Goal: Information Seeking & Learning: Learn about a topic

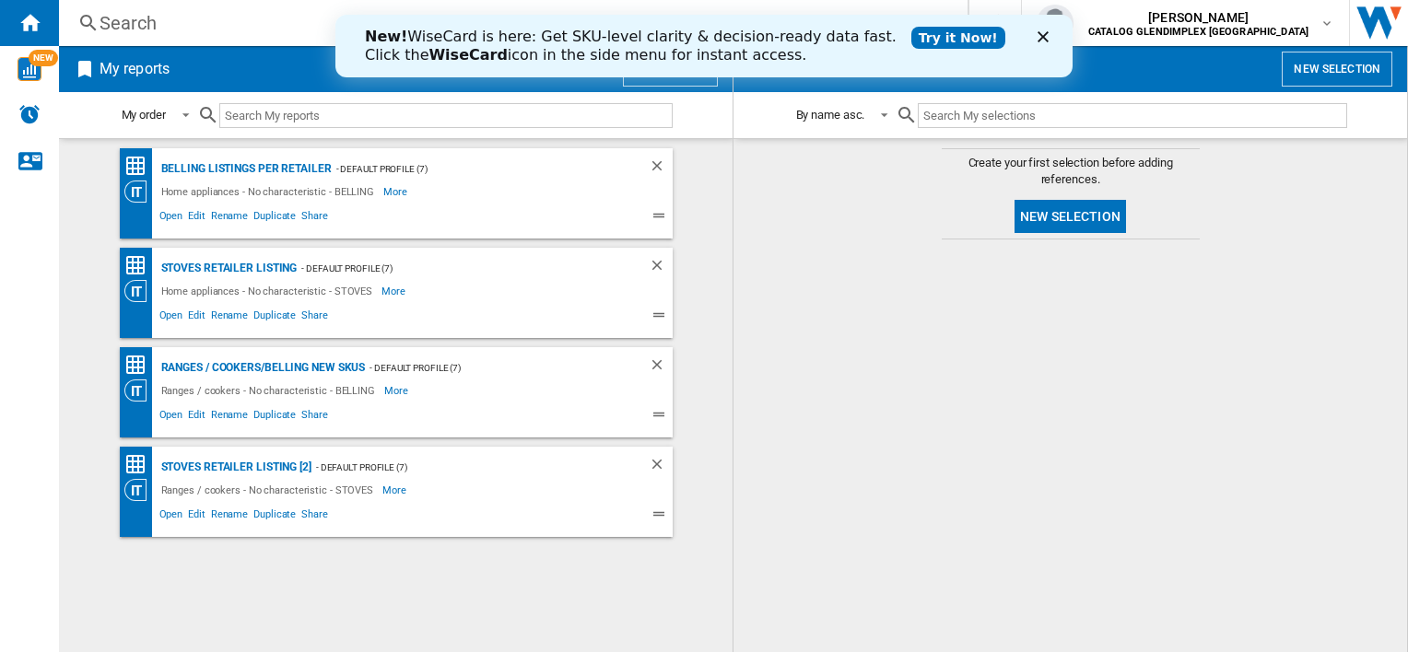
click at [1043, 35] on icon "Close" at bounding box center [1042, 36] width 11 height 11
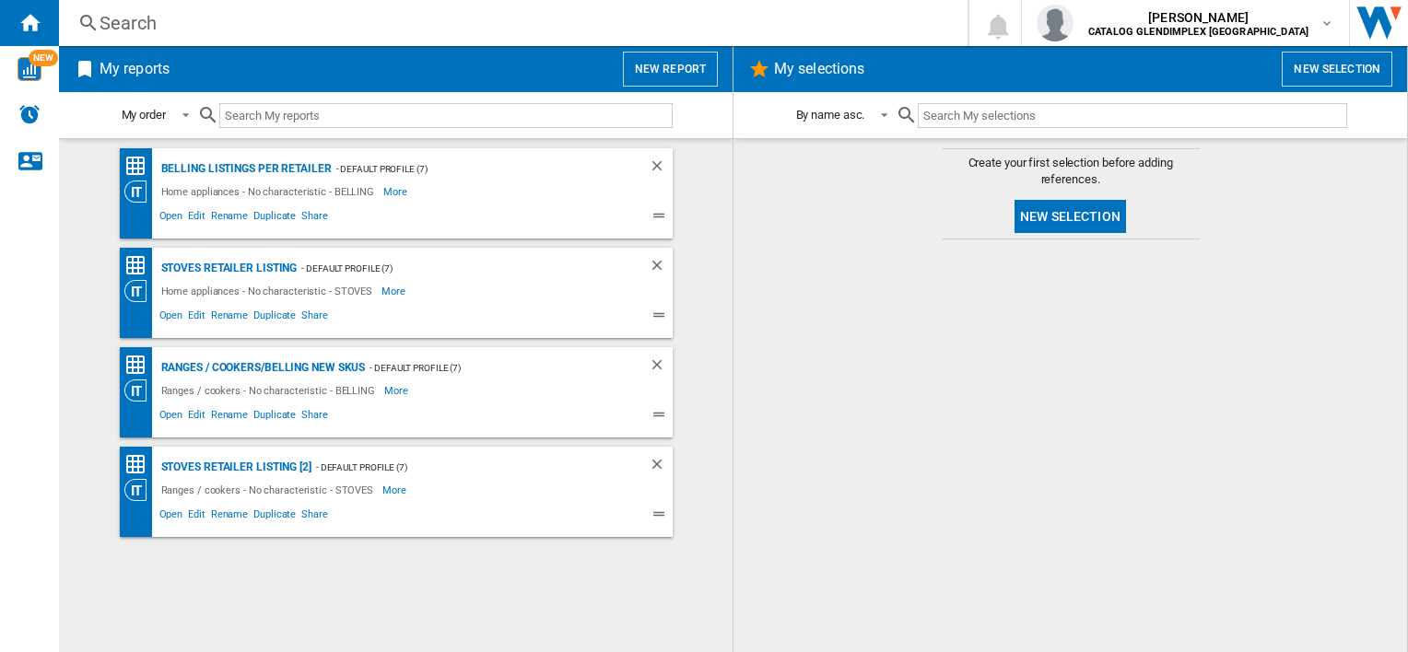
click at [392, 28] on div "Search" at bounding box center [509, 23] width 820 height 26
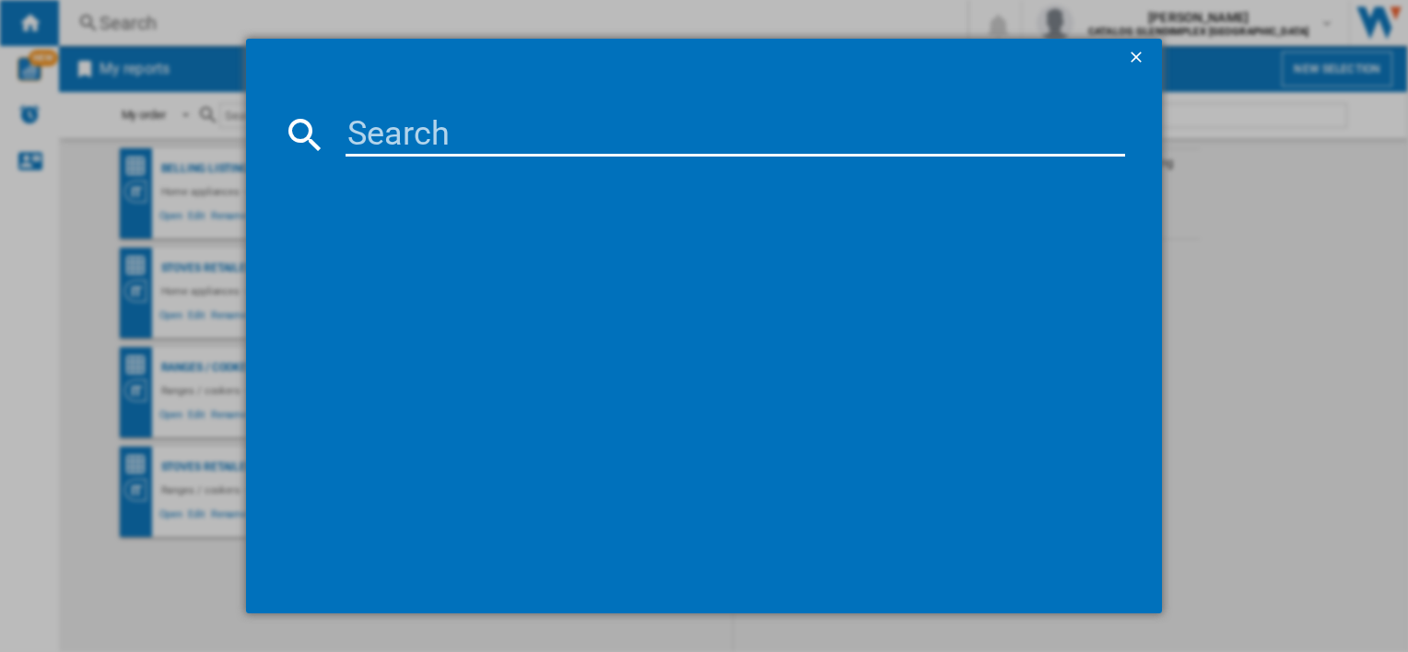
drag, startPoint x: 371, startPoint y: 155, endPoint x: 389, endPoint y: 141, distance: 22.3
click at [371, 154] on input at bounding box center [734, 134] width 778 height 44
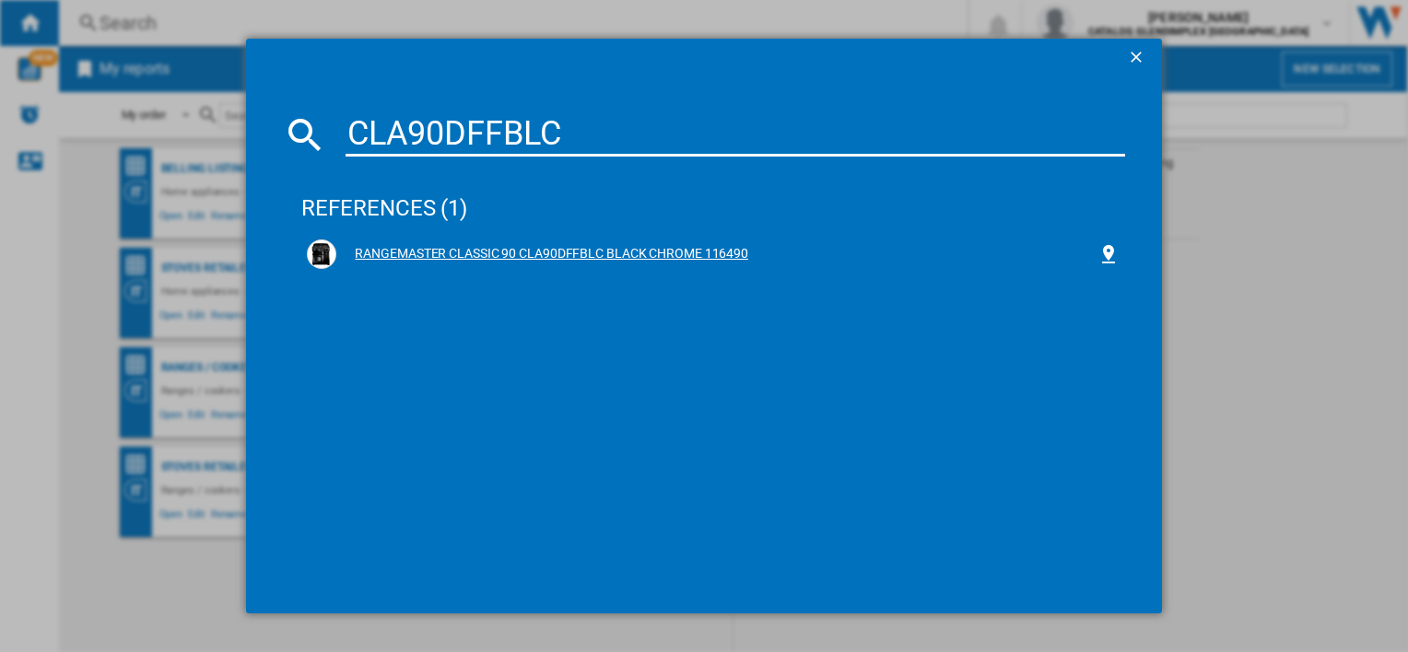
type input "CLA90DFFBLC"
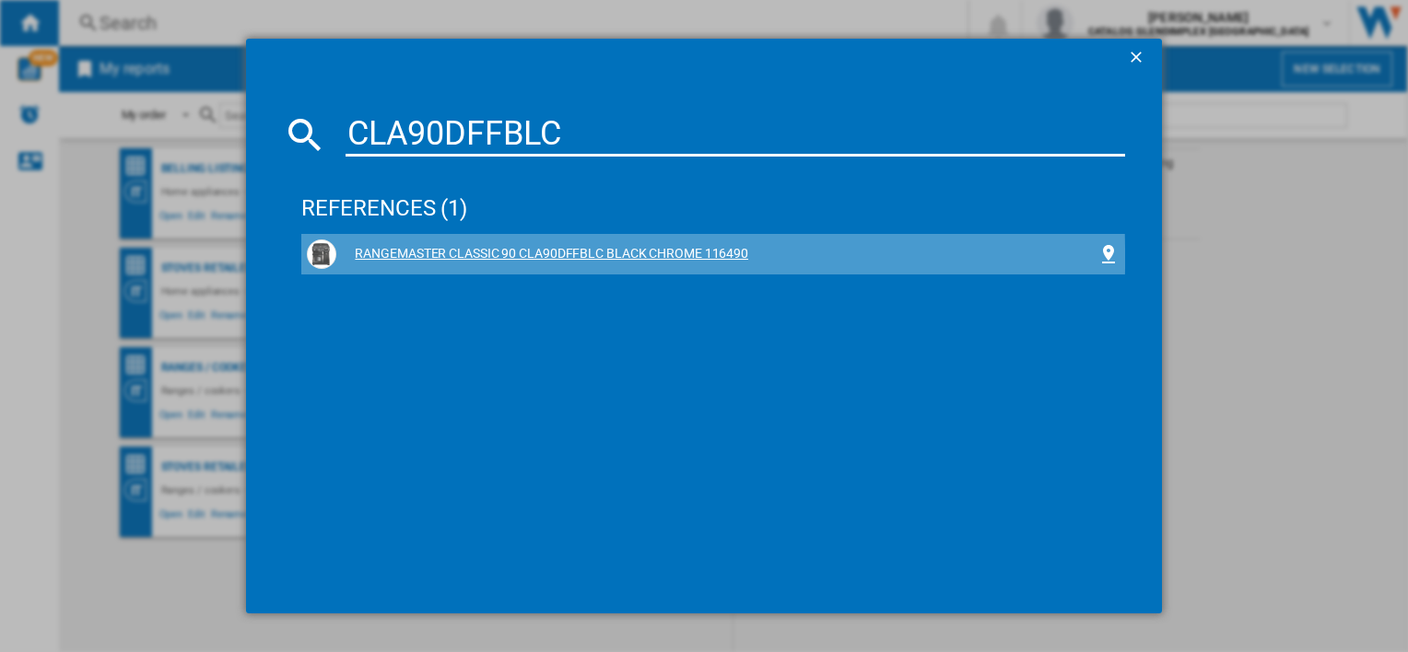
click at [523, 258] on div "RANGEMASTER CLASSIC 90 CLA90DFFBLC BLACK CHROME 116490" at bounding box center [716, 254] width 760 height 18
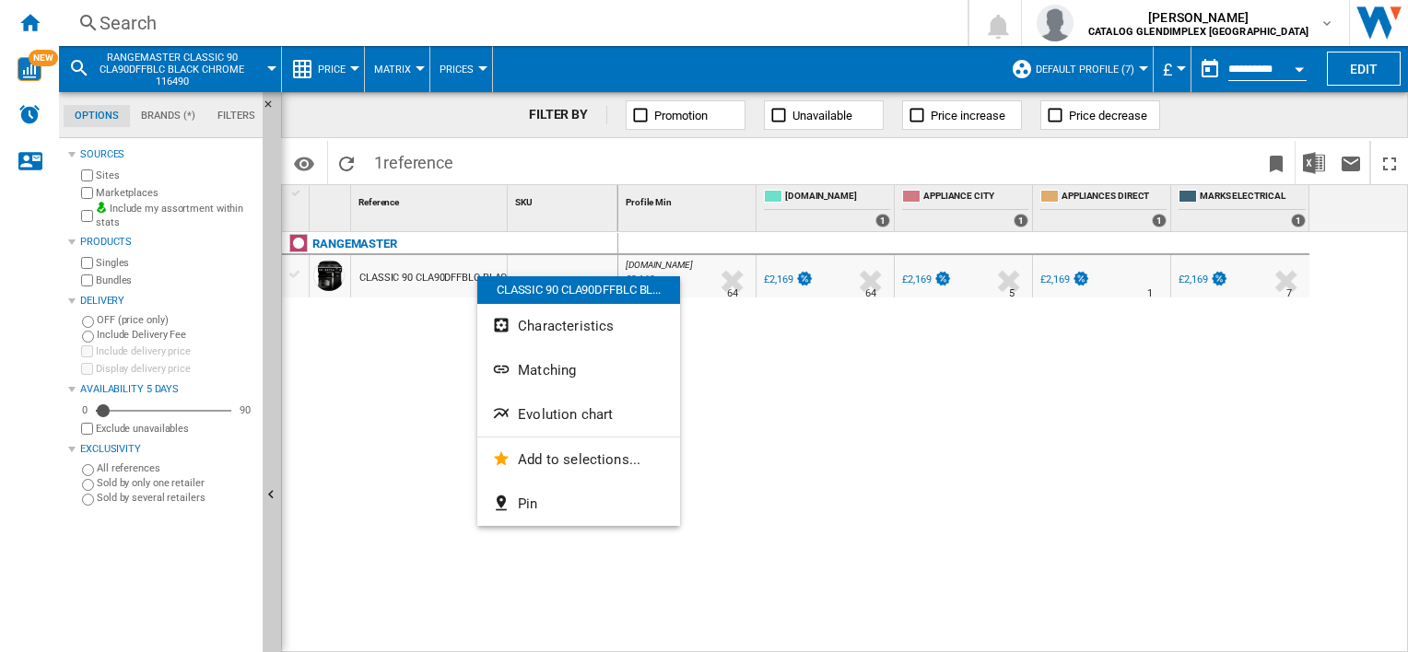
drag, startPoint x: 477, startPoint y: 276, endPoint x: 340, endPoint y: 264, distance: 137.8
click at [335, 268] on div at bounding box center [704, 326] width 1408 height 652
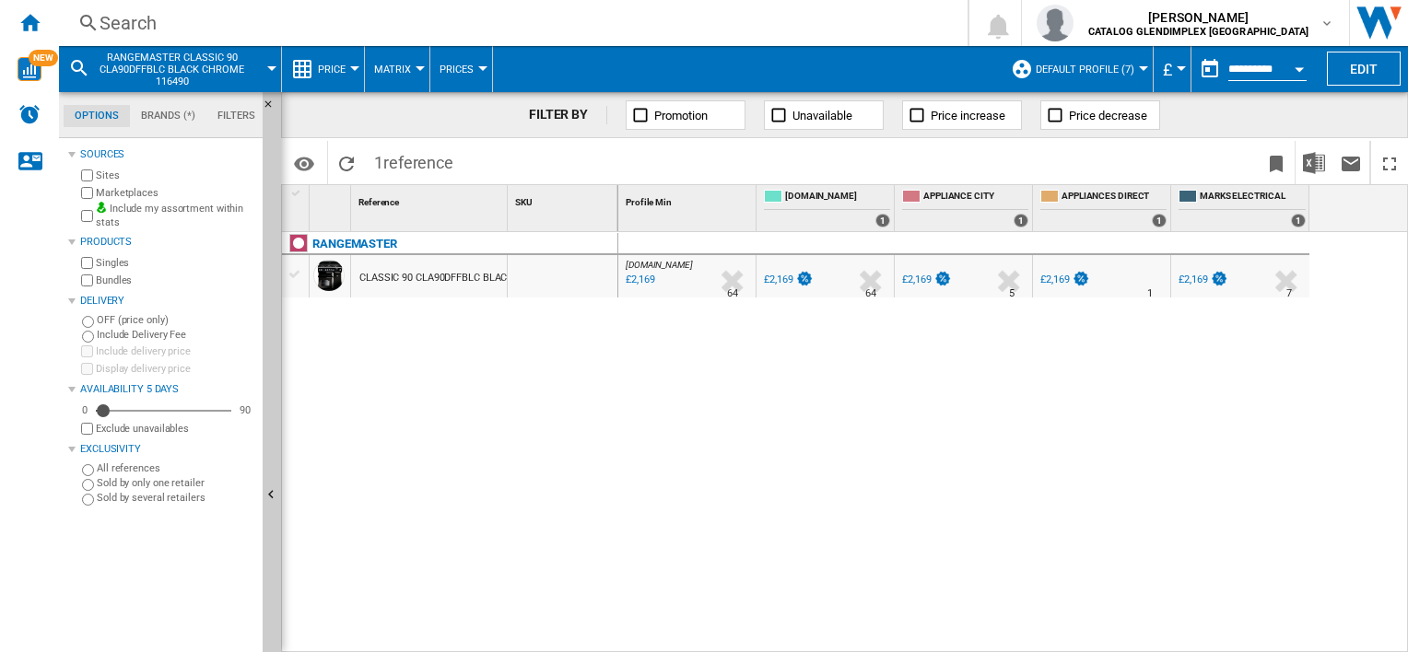
drag, startPoint x: 464, startPoint y: 312, endPoint x: 396, endPoint y: 271, distance: 79.8
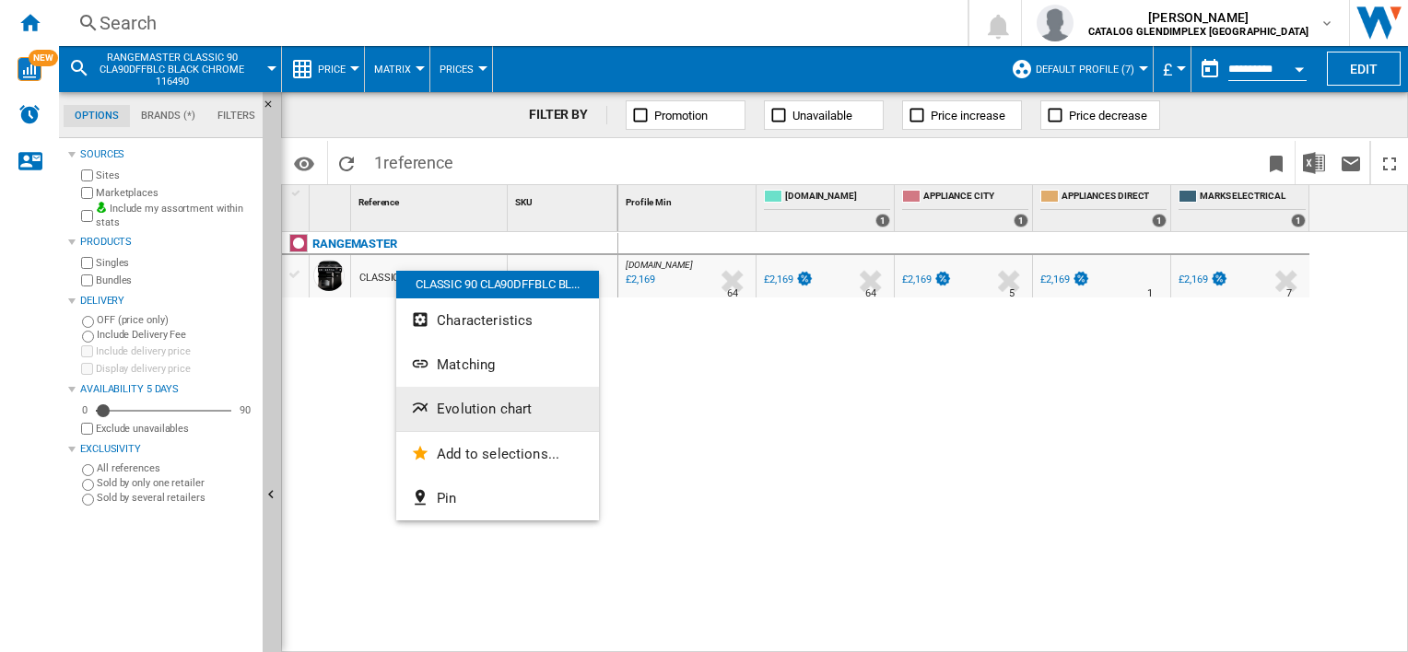
click at [466, 401] on span "Evolution chart" at bounding box center [484, 409] width 95 height 17
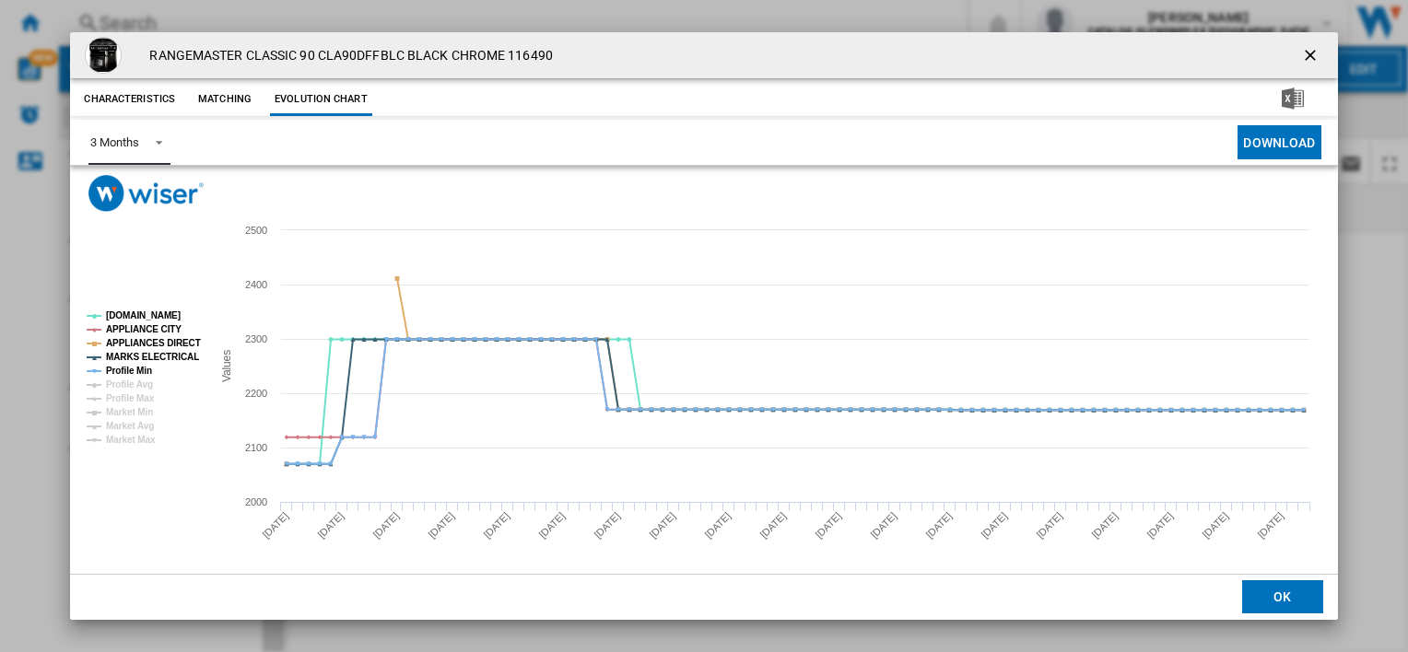
click at [154, 130] on md-select-value "3 Months" at bounding box center [128, 142] width 81 height 45
click at [135, 215] on md-content "3 Months 6 Months" at bounding box center [138, 165] width 125 height 103
click at [144, 198] on md-option "6 Months" at bounding box center [138, 188] width 125 height 44
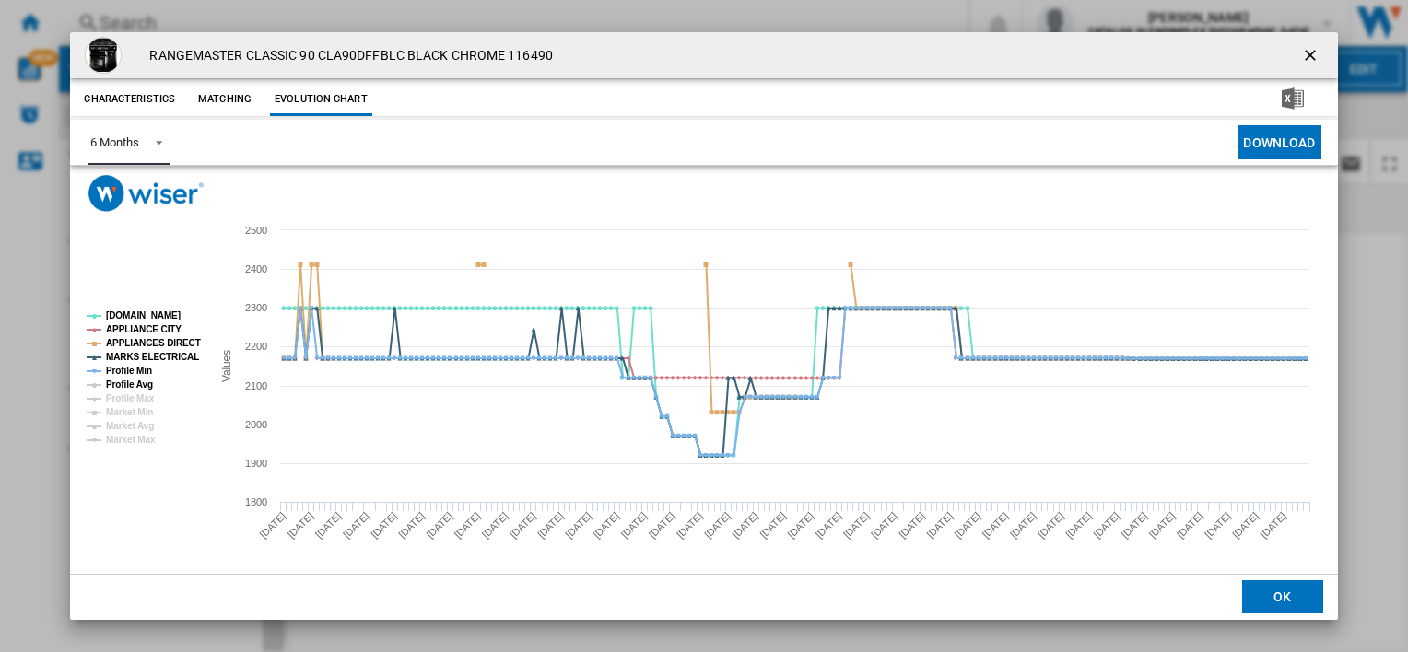
click at [140, 384] on tspan "Profile Avg" at bounding box center [129, 385] width 47 height 10
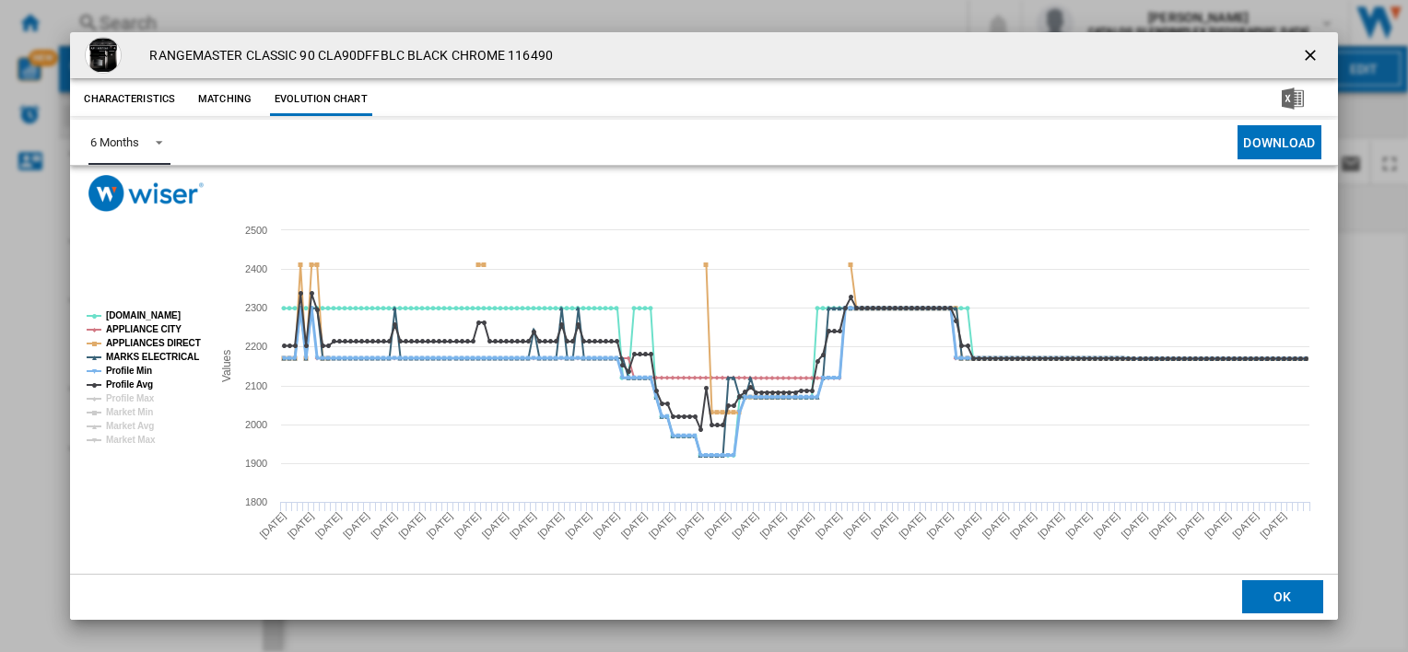
click at [141, 370] on tspan "Profile Min" at bounding box center [129, 371] width 46 height 10
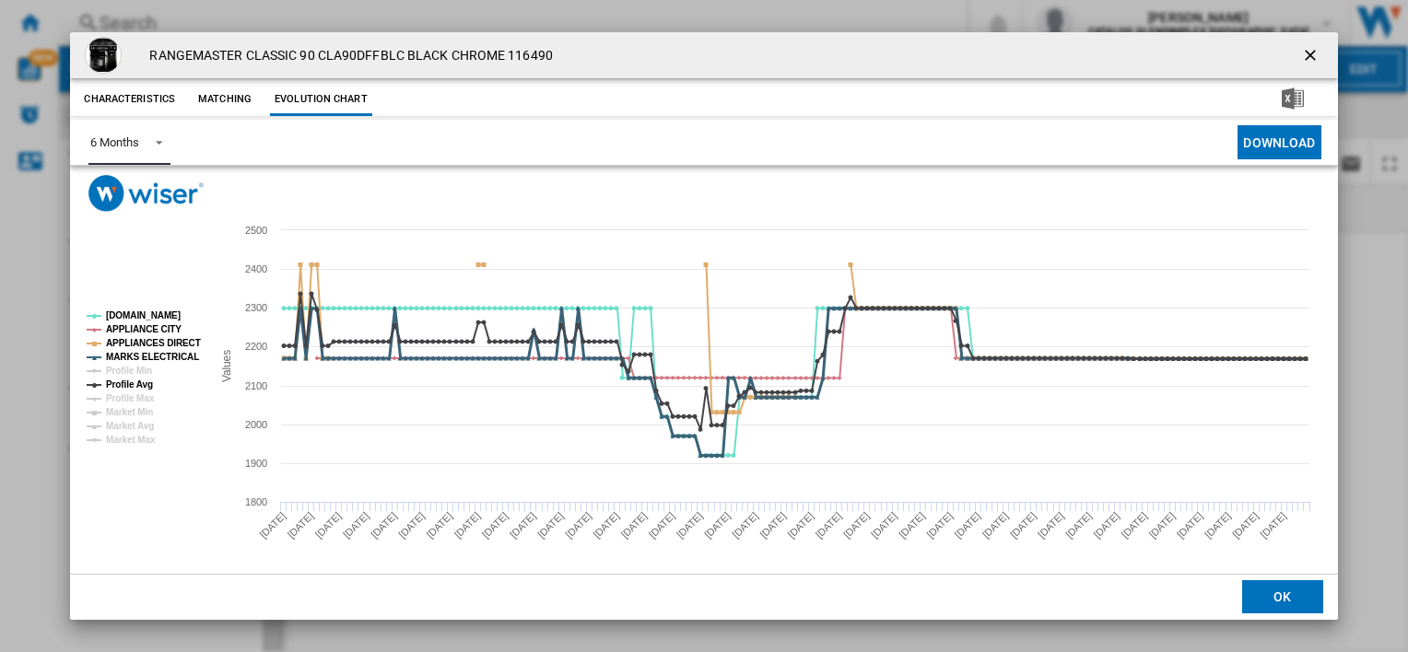
click at [144, 358] on tspan "MARKS ELECTRICAL" at bounding box center [152, 357] width 93 height 10
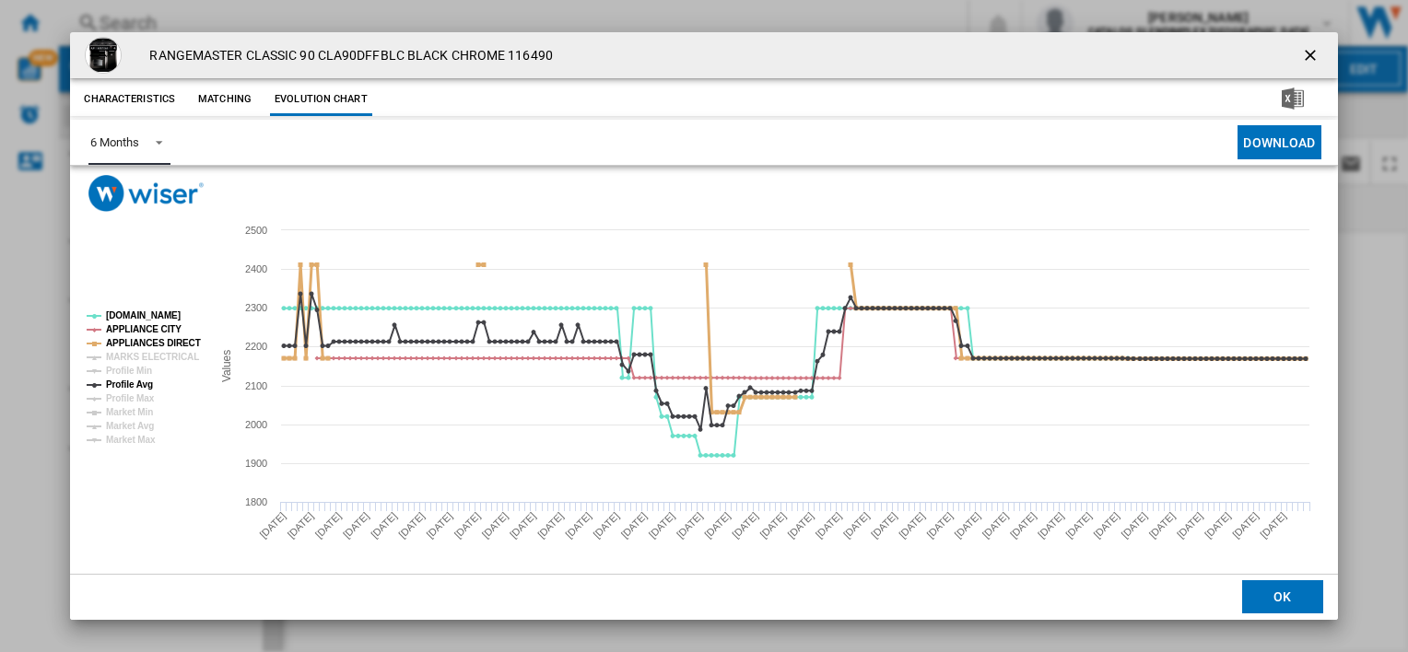
click at [148, 345] on tspan "APPLIANCES DIRECT" at bounding box center [153, 343] width 95 height 10
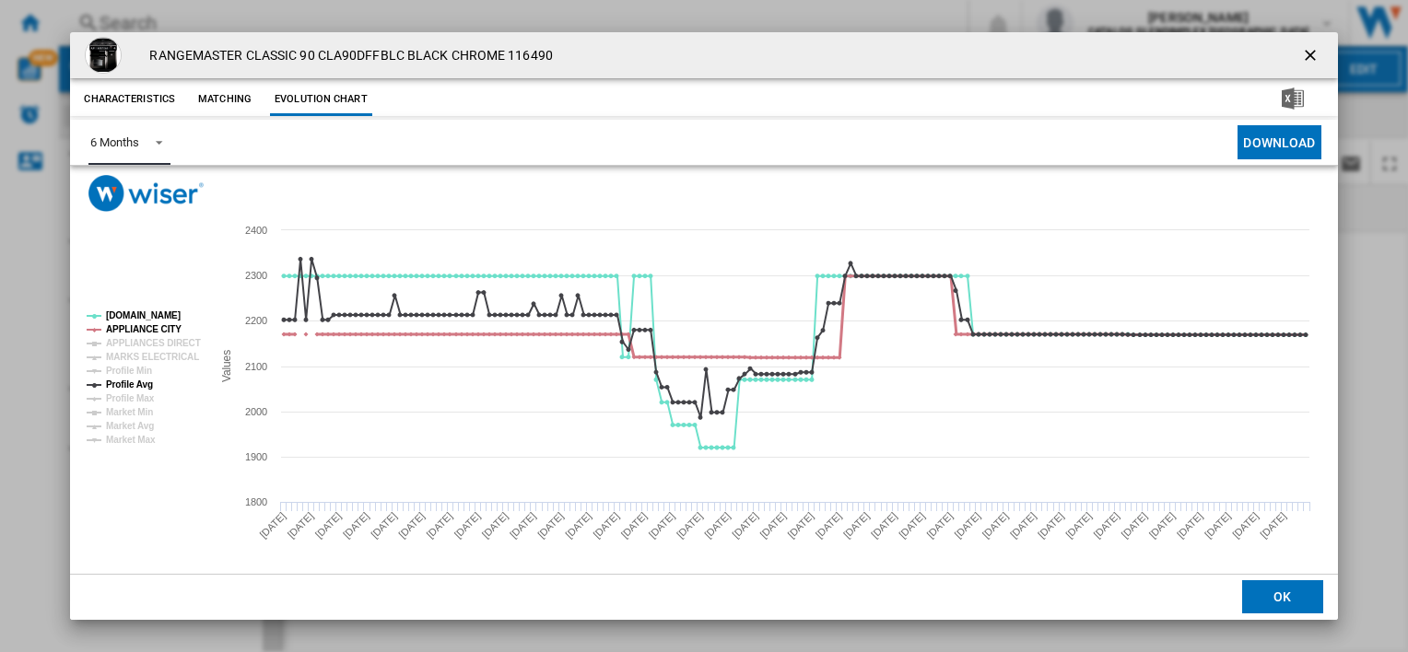
click at [151, 326] on tspan "APPLIANCE CITY" at bounding box center [144, 329] width 76 height 10
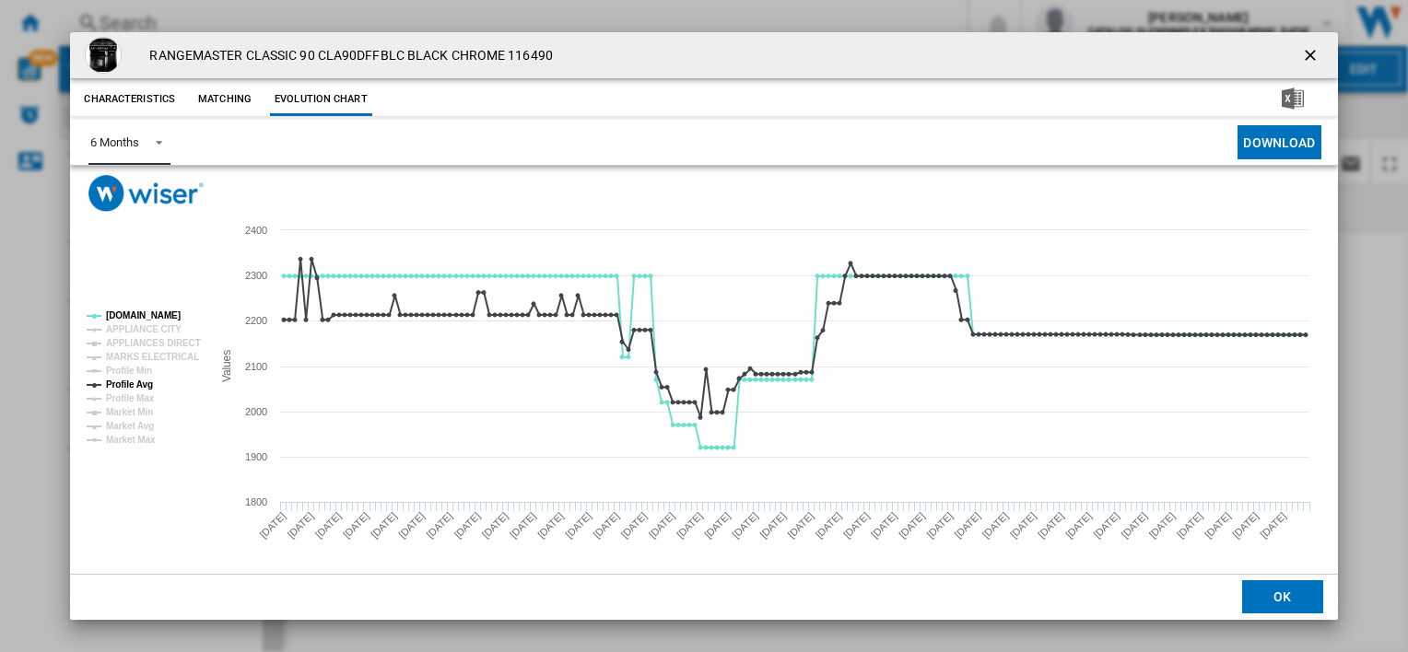
click at [121, 302] on rect "Product popup" at bounding box center [699, 396] width 1258 height 369
click at [121, 317] on tspan "[DOMAIN_NAME]" at bounding box center [143, 315] width 75 height 10
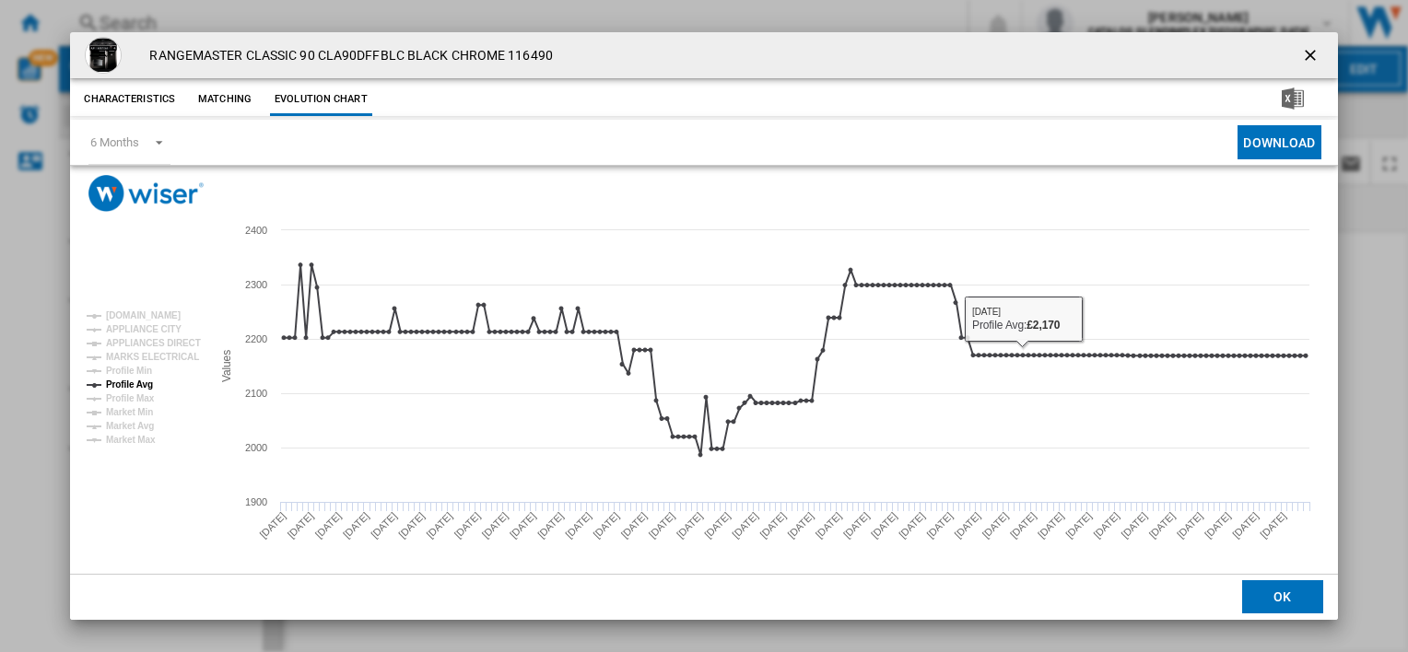
click at [1301, 52] on ng-md-icon "getI18NText('BUTTONS.CLOSE_DIALOG')" at bounding box center [1312, 57] width 22 height 22
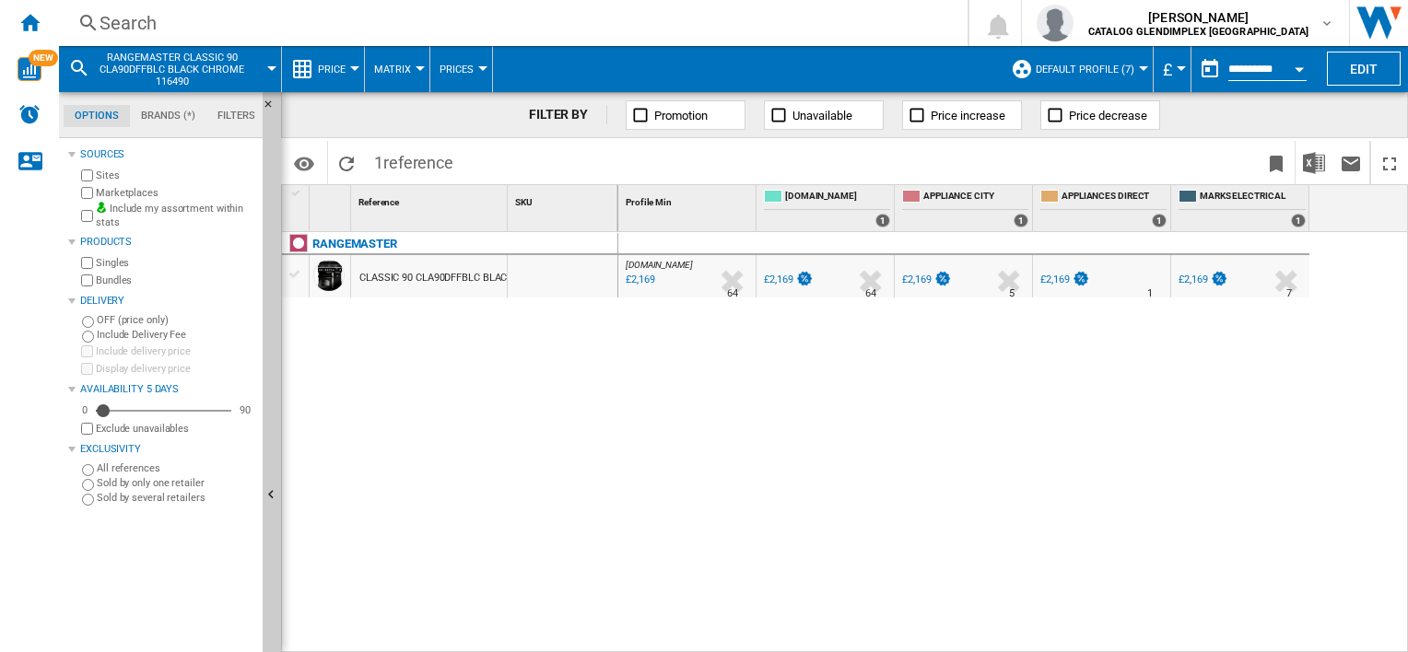
click at [624, 271] on div "£2,169" at bounding box center [638, 280] width 31 height 18
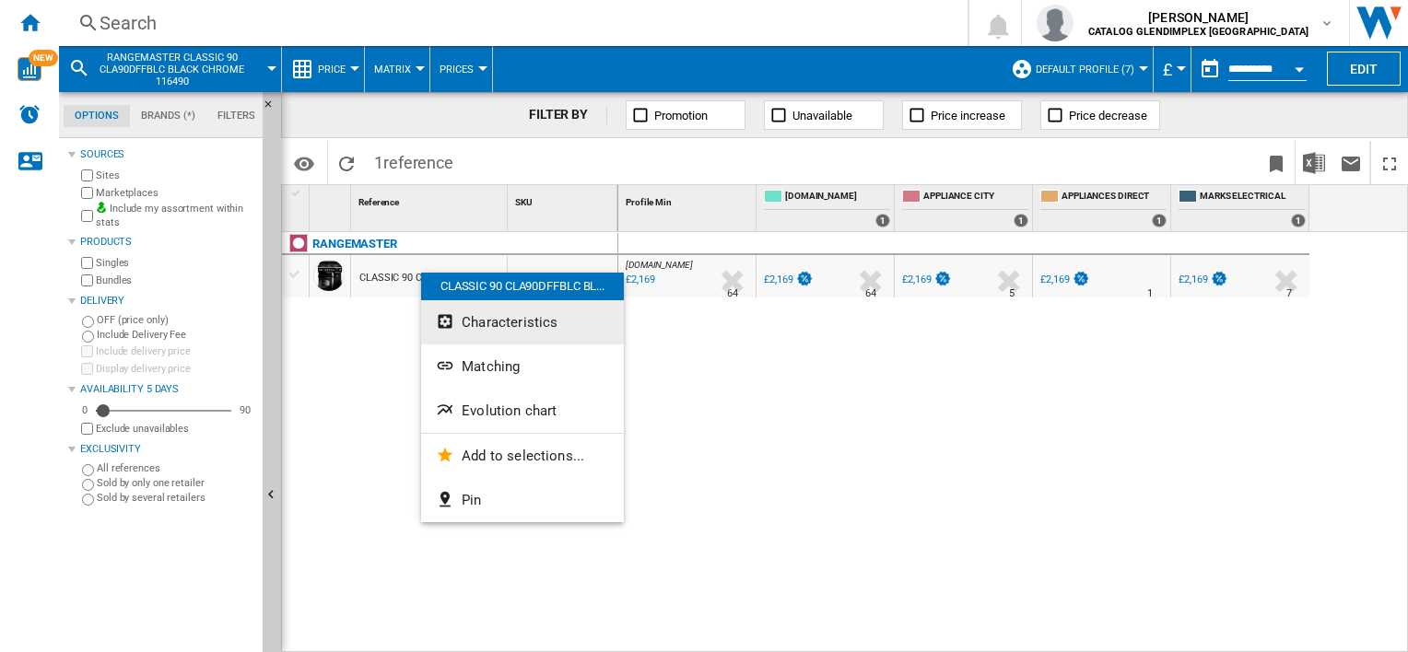
click at [472, 330] on span "Characteristics" at bounding box center [510, 322] width 96 height 17
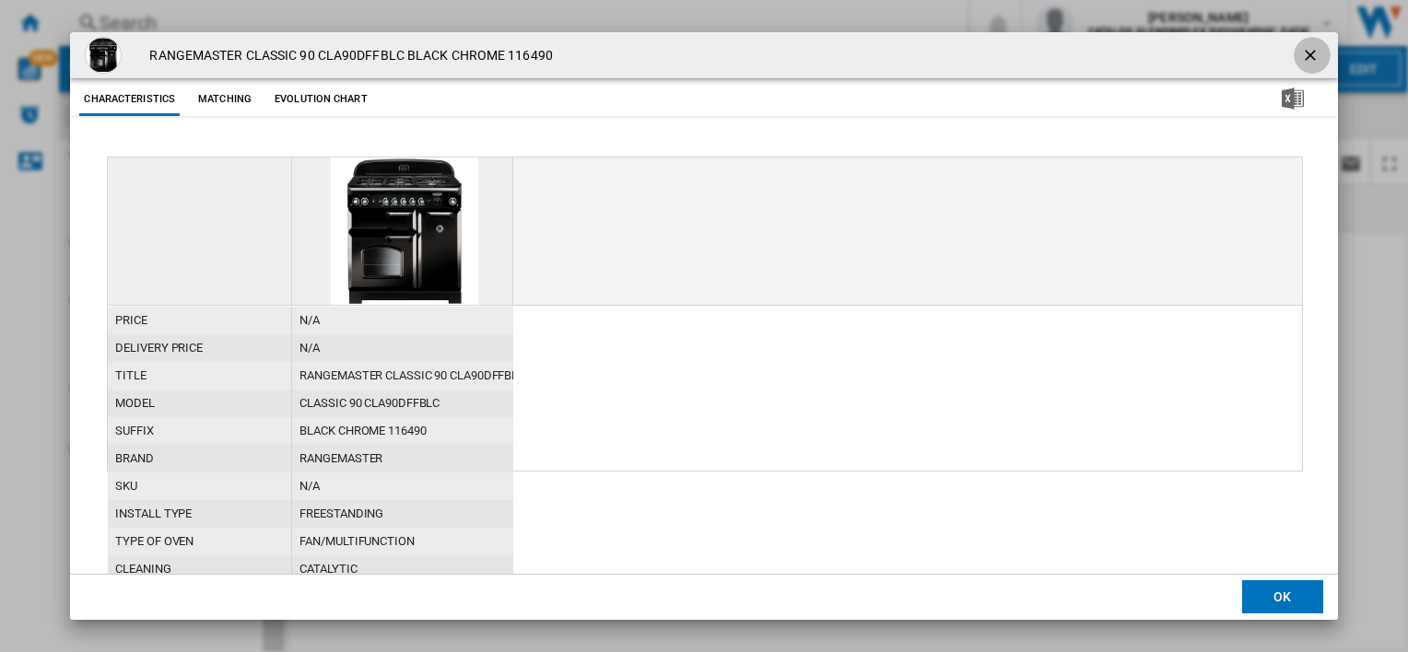
click at [1295, 61] on button "Product popup" at bounding box center [1311, 55] width 37 height 37
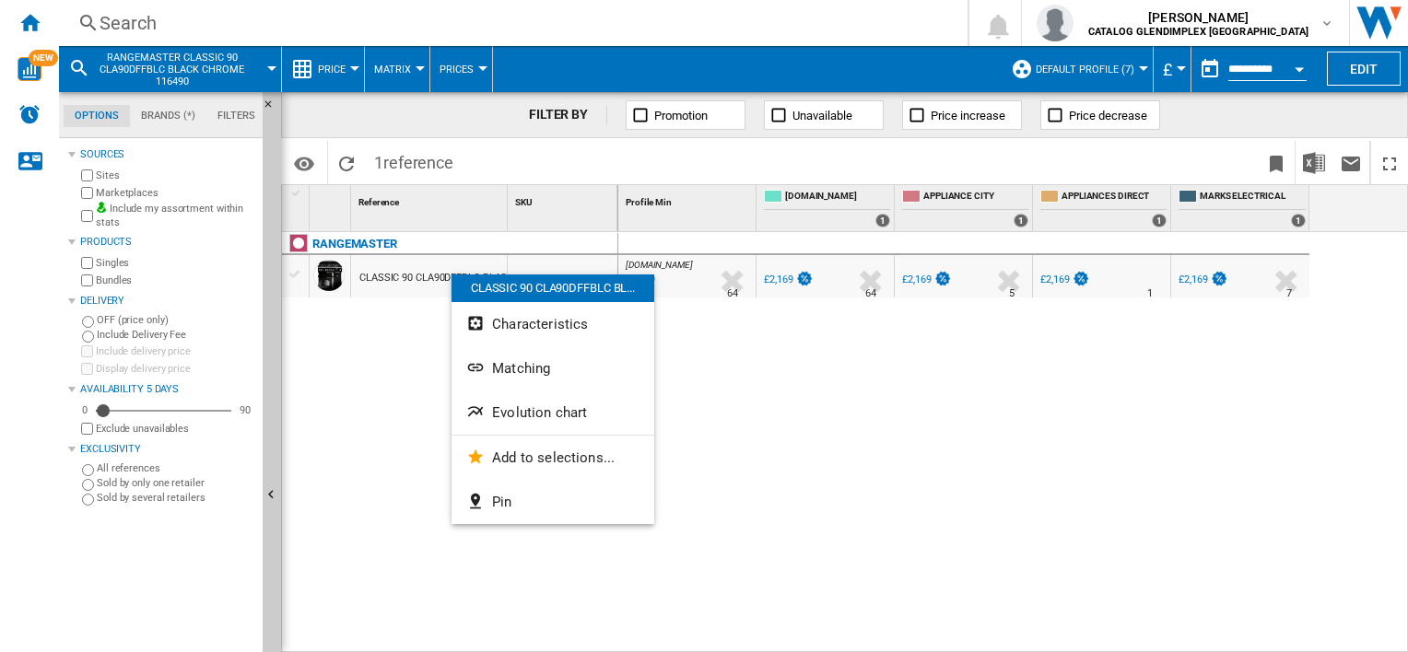
drag, startPoint x: 451, startPoint y: 275, endPoint x: 343, endPoint y: 51, distance: 248.9
click at [345, 47] on div at bounding box center [704, 326] width 1408 height 652
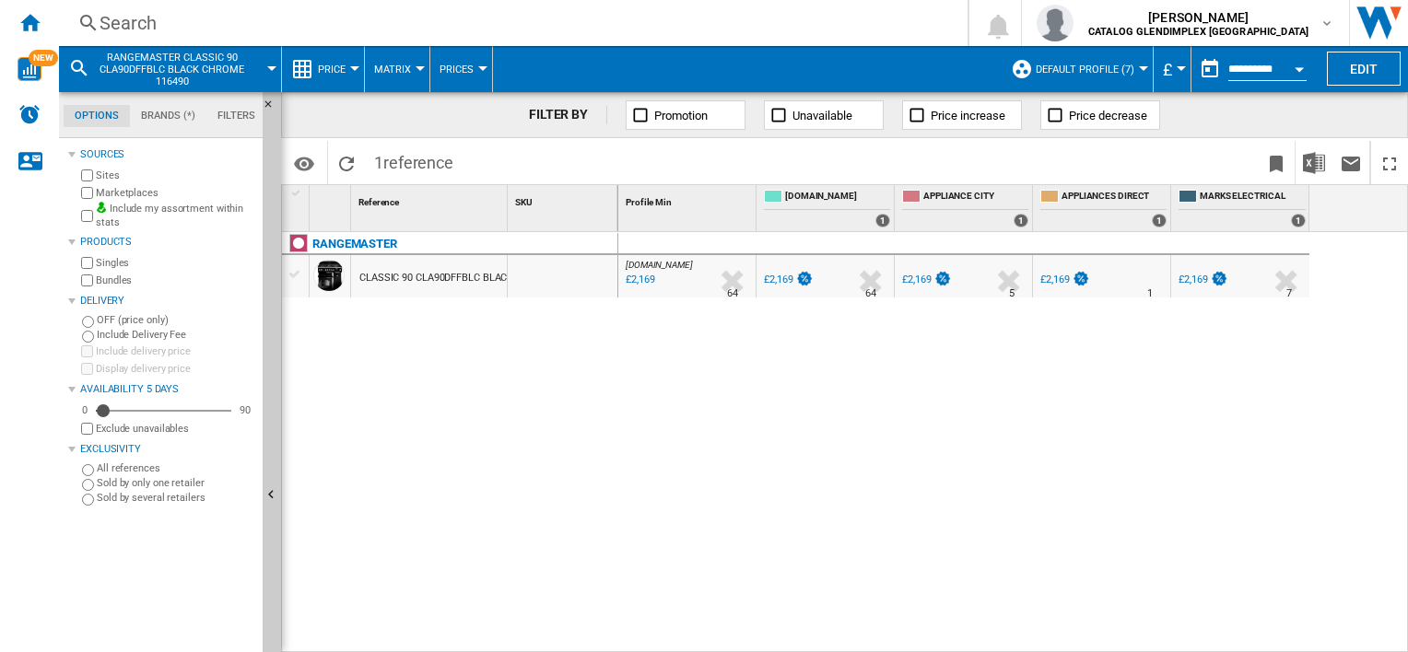
click at [339, 59] on button "Price" at bounding box center [336, 69] width 37 height 46
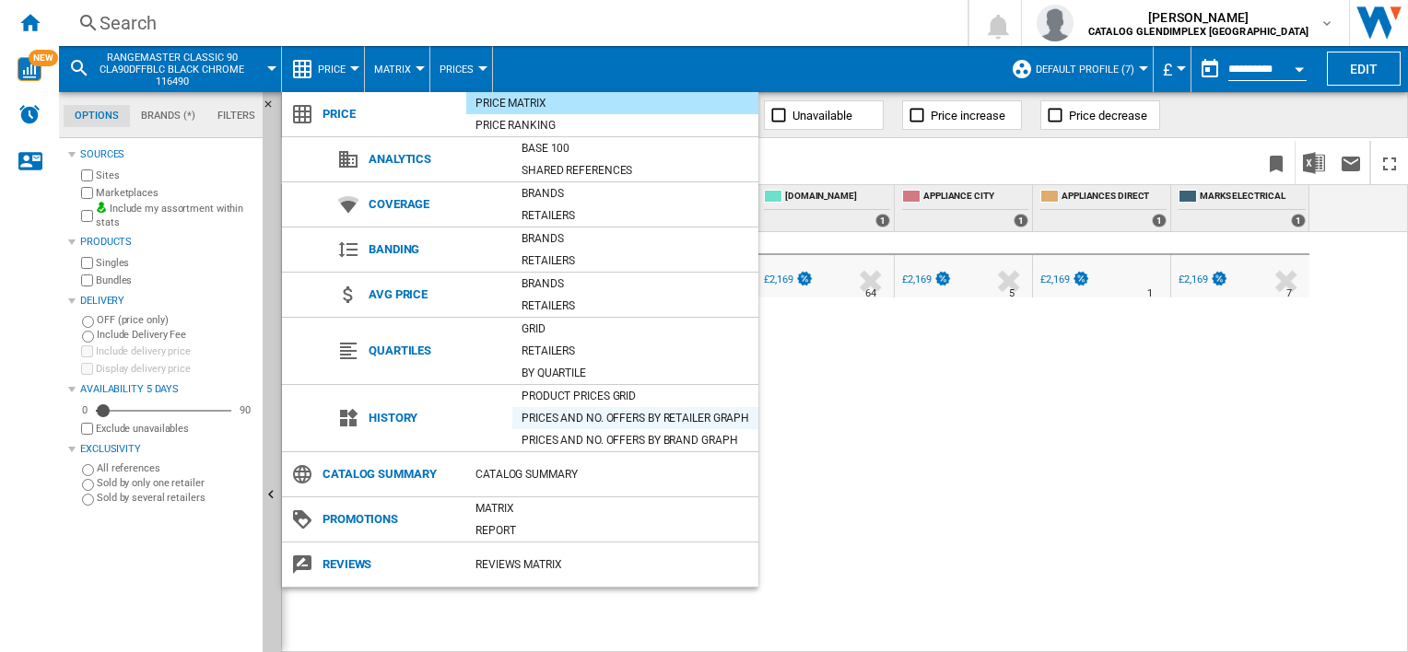
click at [575, 413] on div "Prices and No. offers by retailer graph" at bounding box center [635, 418] width 246 height 18
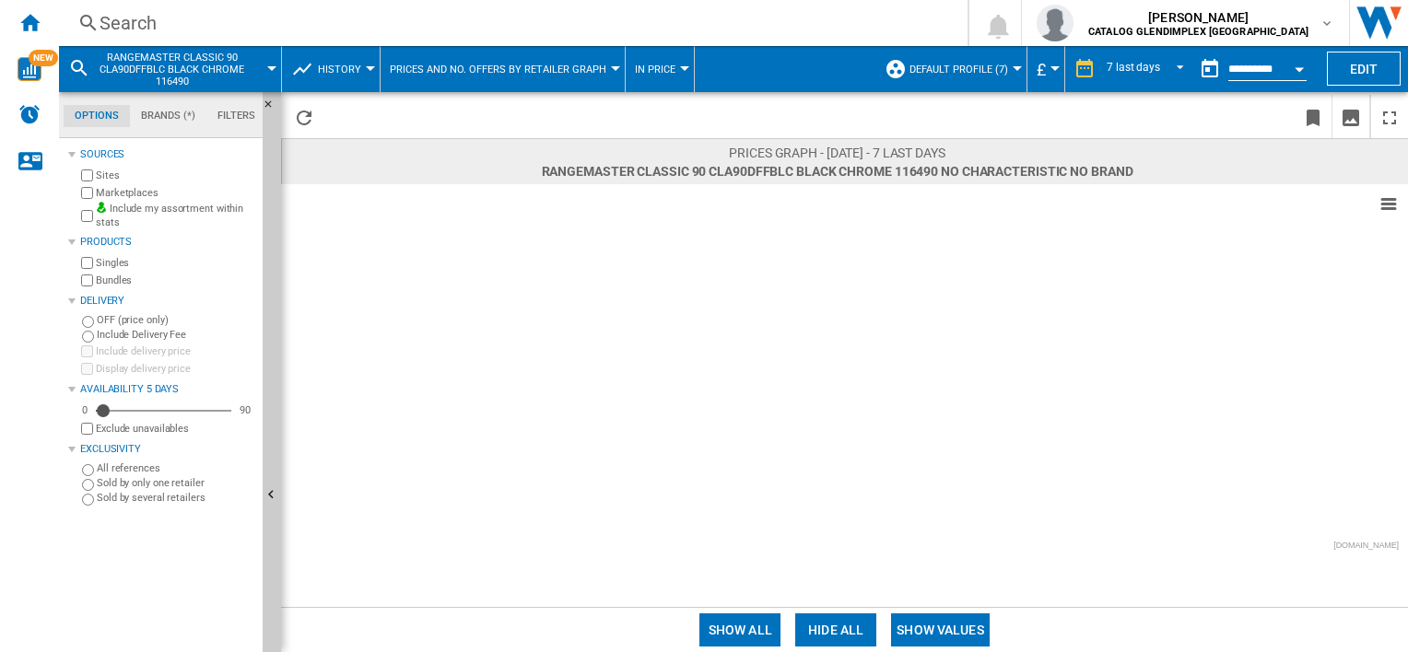
click at [926, 619] on button "Show values" at bounding box center [940, 630] width 99 height 33
click at [627, 435] on rect at bounding box center [844, 368] width 1127 height 369
click at [315, 72] on div "History" at bounding box center [330, 69] width 79 height 46
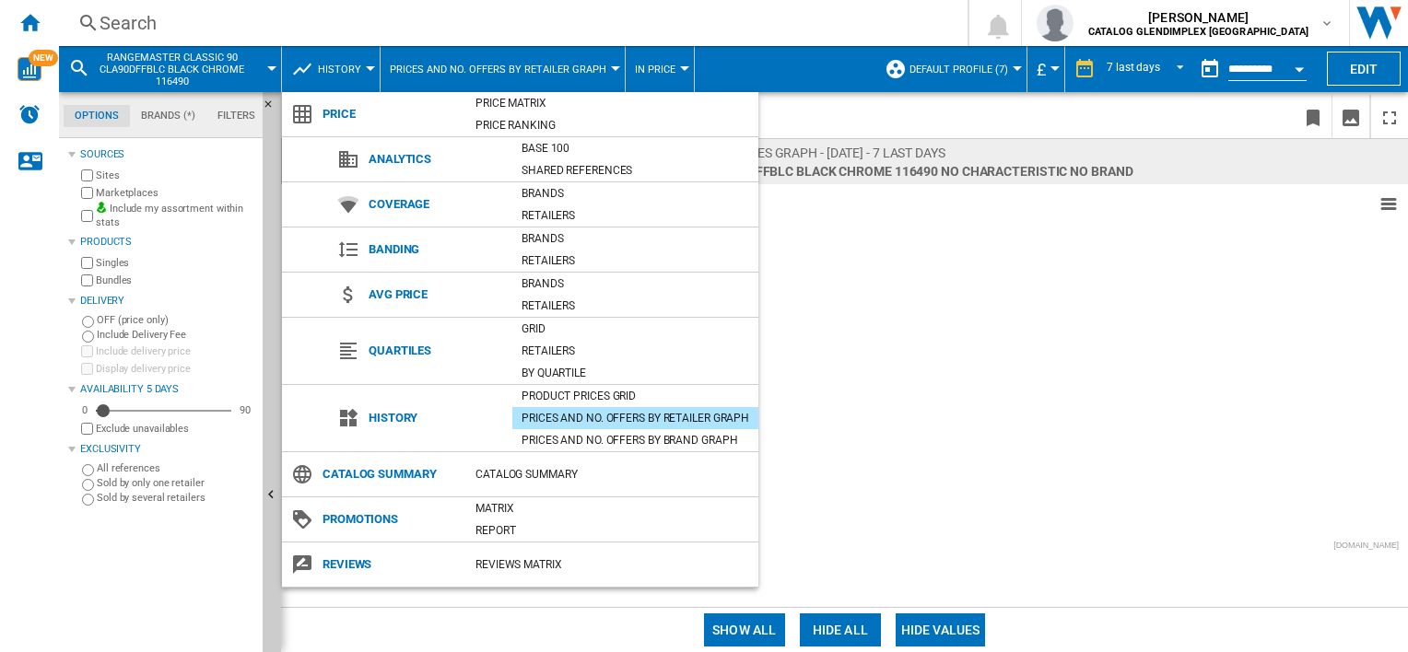
click at [920, 303] on md-backdrop at bounding box center [704, 326] width 1408 height 652
